Goal: Check status: Check status

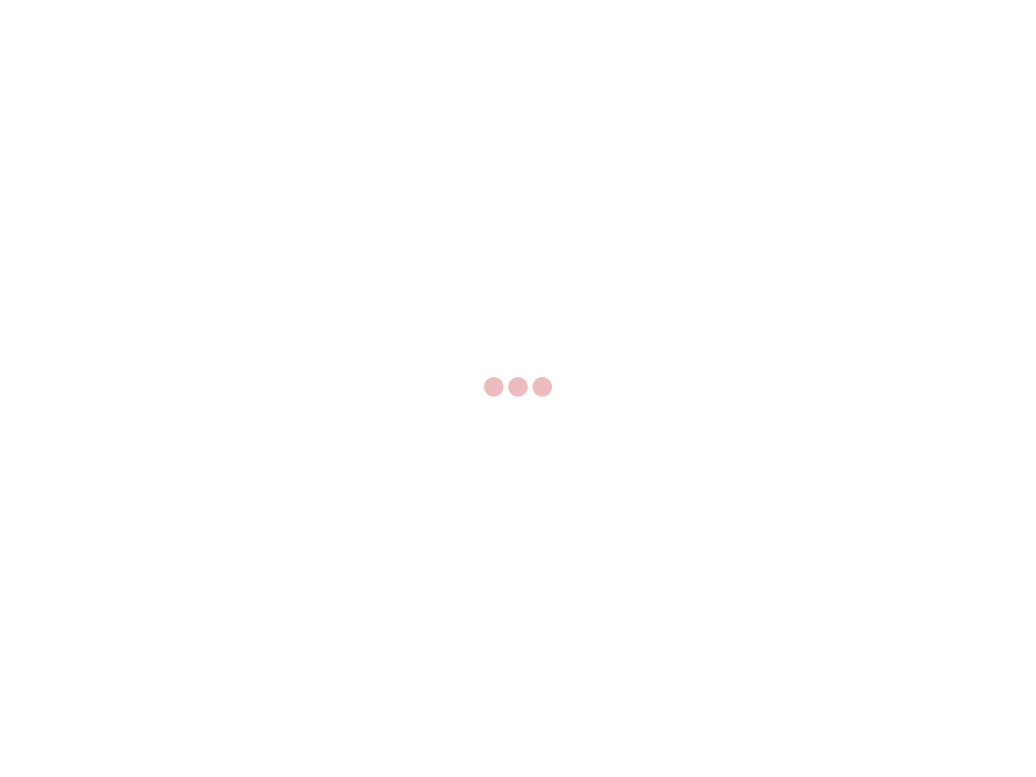
select select "US"
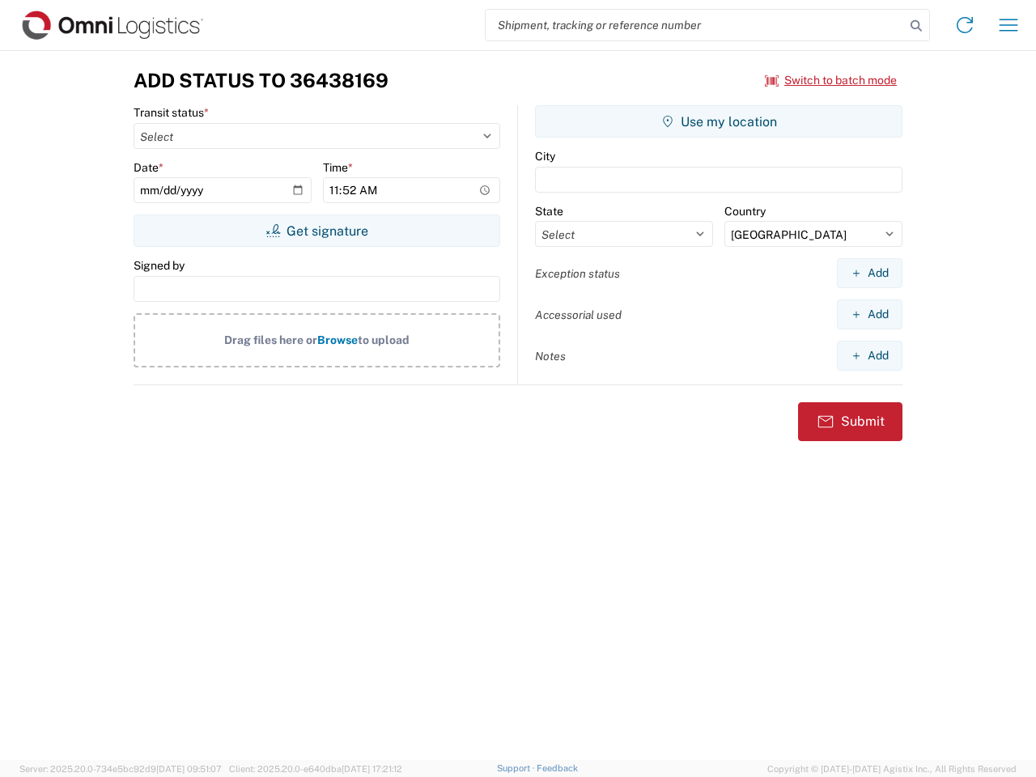
click at [695, 25] on input "search" at bounding box center [695, 25] width 419 height 31
click at [916, 26] on icon at bounding box center [916, 26] width 23 height 23
click at [965, 25] on icon at bounding box center [965, 25] width 26 height 26
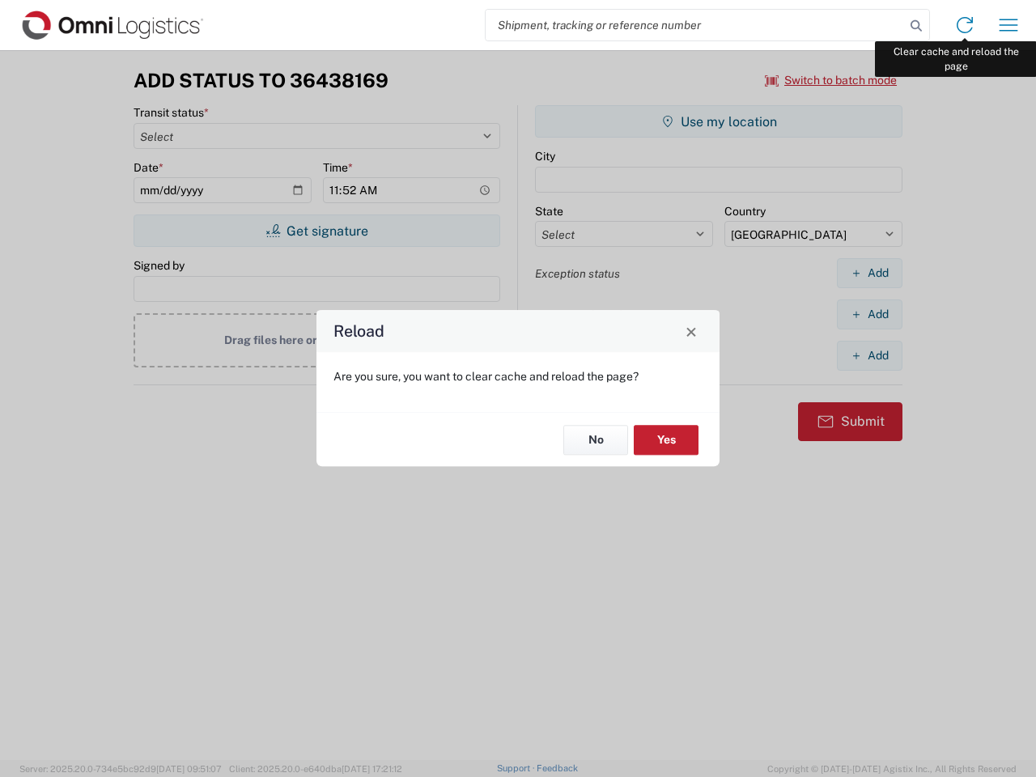
click at [1009, 25] on div "Reload Are you sure, you want to clear cache and reload the page? No Yes" at bounding box center [518, 388] width 1036 height 777
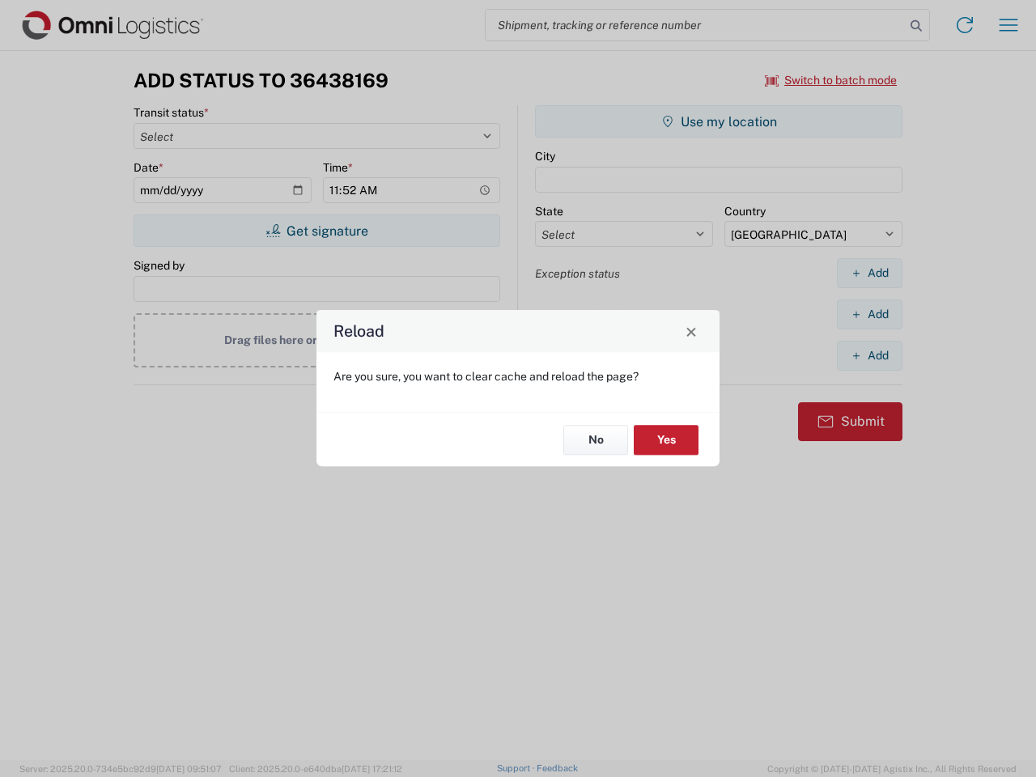
click at [831, 80] on div "Reload Are you sure, you want to clear cache and reload the page? No Yes" at bounding box center [518, 388] width 1036 height 777
click at [317, 231] on div "Reload Are you sure, you want to clear cache and reload the page? No Yes" at bounding box center [518, 388] width 1036 height 777
click at [719, 121] on div "Reload Are you sure, you want to clear cache and reload the page? No Yes" at bounding box center [518, 388] width 1036 height 777
click at [869, 273] on div "Reload Are you sure, you want to clear cache and reload the page? No Yes" at bounding box center [518, 388] width 1036 height 777
click at [869, 314] on div "Reload Are you sure, you want to clear cache and reload the page? No Yes" at bounding box center [518, 388] width 1036 height 777
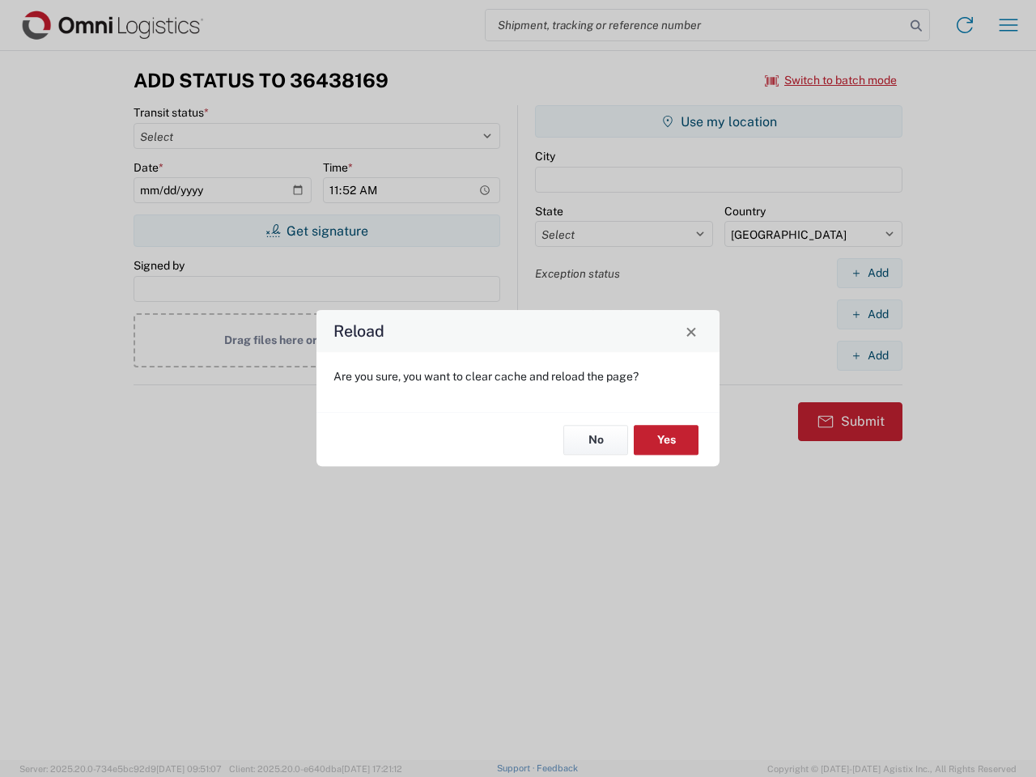
click at [869, 355] on div "Reload Are you sure, you want to clear cache and reload the page? No Yes" at bounding box center [518, 388] width 1036 height 777
